Goal: Task Accomplishment & Management: Complete application form

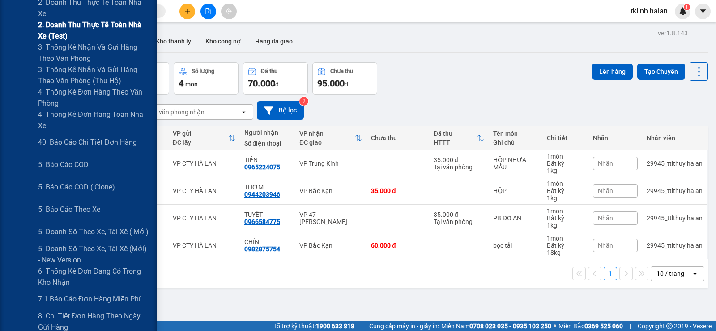
scroll to position [403, 0]
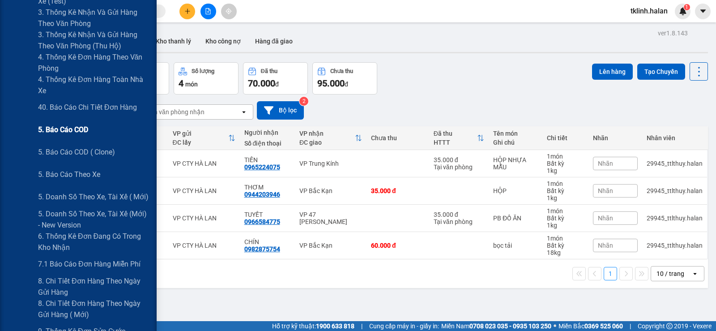
click at [78, 131] on span "5. Báo cáo COD" at bounding box center [63, 129] width 50 height 11
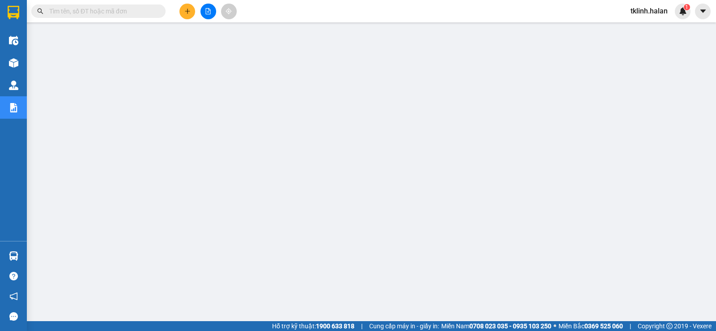
click at [90, 9] on input "text" at bounding box center [102, 11] width 106 height 10
paste input "NT1109250573"
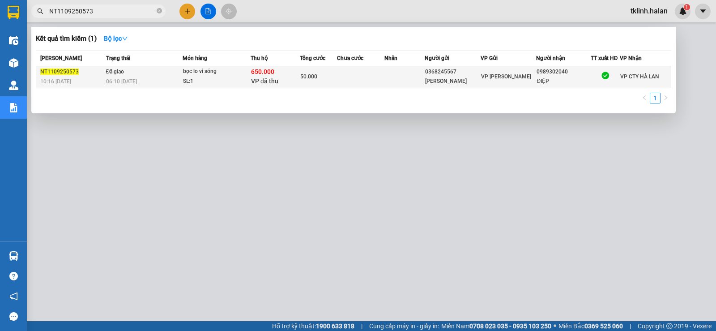
type input "NT1109250573"
click at [51, 70] on span "NT1109250573" at bounding box center [59, 71] width 38 height 6
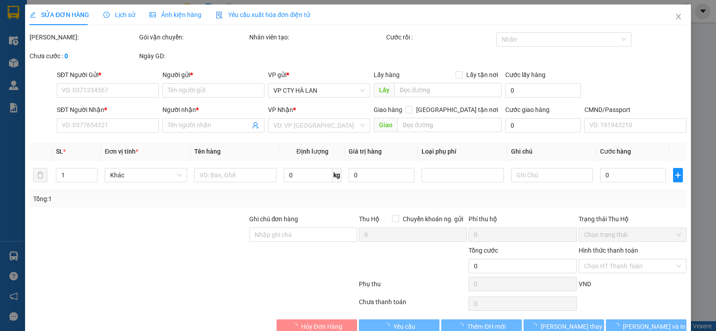
type input "0368245567"
type input "[PERSON_NAME]"
type input "0989302040"
type input "ĐIỆP"
checkbox input "true"
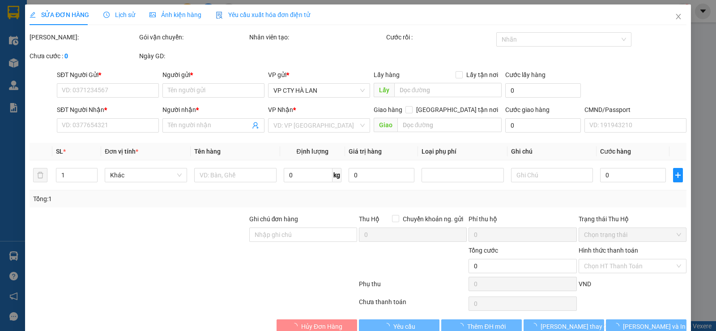
type input "650.000"
type input "30.000"
type input "50.000"
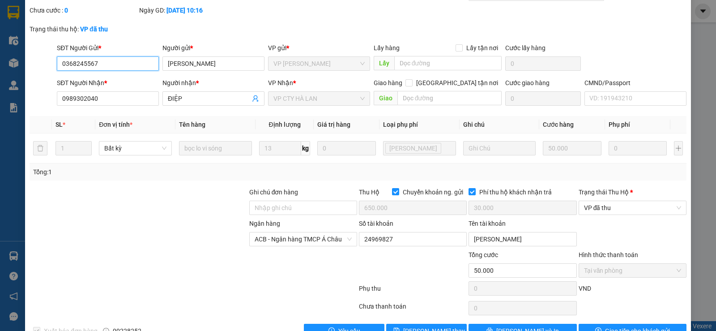
scroll to position [26, 0]
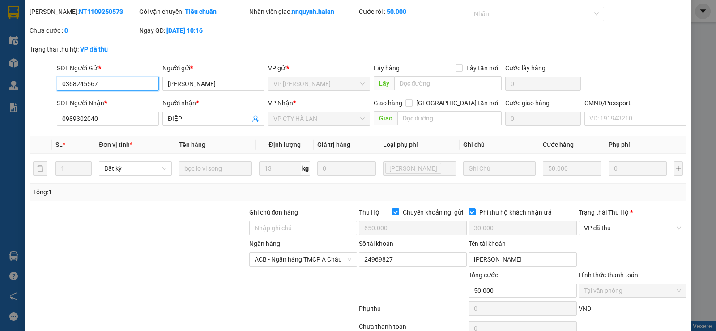
drag, startPoint x: 101, startPoint y: 85, endPoint x: 6, endPoint y: 76, distance: 95.8
click at [6, 76] on div "SỬA ĐƠN HÀNG Lịch sử Ảnh kiện hàng Yêu cầu xuất hóa đơn điện tử Total Paid Fee …" at bounding box center [358, 165] width 716 height 331
click at [346, 203] on div "Total Paid Fee 50.000 Total UnPaid Fee 0 Cash Collection Total Fee Mã ĐH: NT110…" at bounding box center [358, 182] width 657 height 351
drag, startPoint x: 52, startPoint y: 10, endPoint x: 102, endPoint y: 10, distance: 49.2
click at [102, 10] on div "Mã ĐH: NT1109250573" at bounding box center [84, 12] width 108 height 10
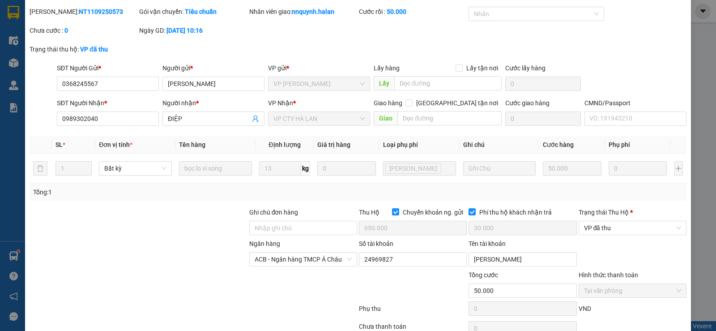
copy b "NT1109250573"
click at [180, 84] on input "đàm anh" at bounding box center [213, 84] width 102 height 14
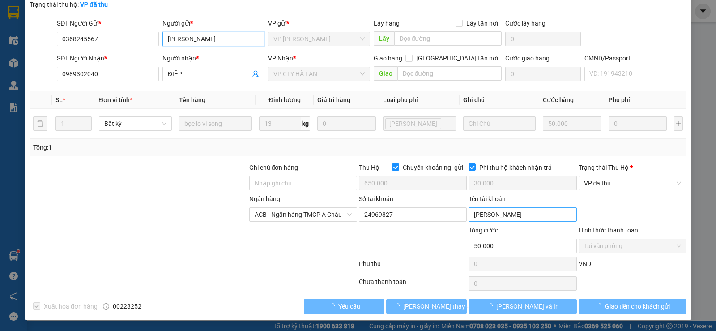
type input "đàm Hanh"
click at [495, 214] on input "đàm văn anh" at bounding box center [523, 214] width 108 height 14
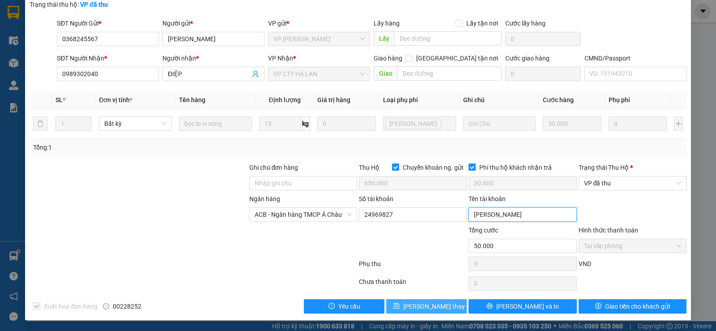
type input "đàm văn Hanh"
click at [427, 307] on span "Lưu thay đổi" at bounding box center [439, 306] width 72 height 10
